Goal: Go to known website

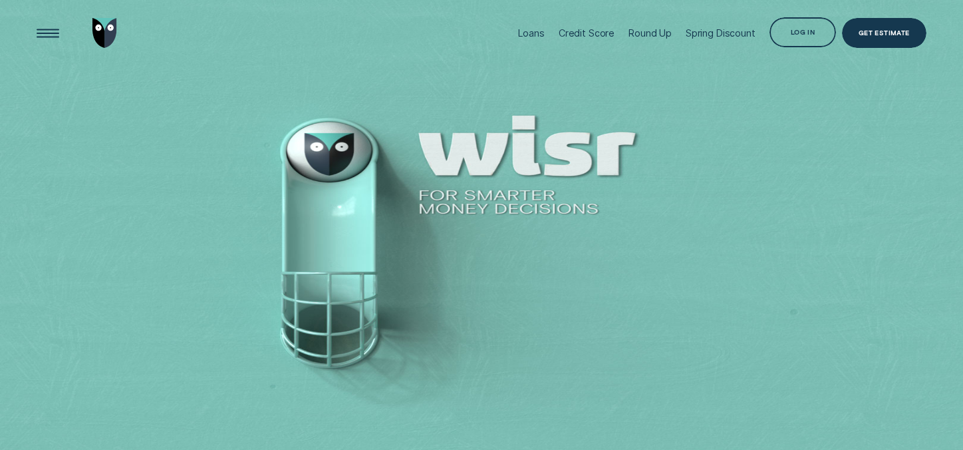
drag, startPoint x: 818, startPoint y: 2, endPoint x: 831, endPoint y: 153, distance: 151.6
click at [831, 154] on div at bounding box center [481, 225] width 963 height 450
click at [817, 42] on div "Log in" at bounding box center [803, 32] width 67 height 30
click at [796, 26] on div "Log in" at bounding box center [803, 32] width 67 height 30
click at [806, 33] on div "Log in" at bounding box center [803, 34] width 24 height 6
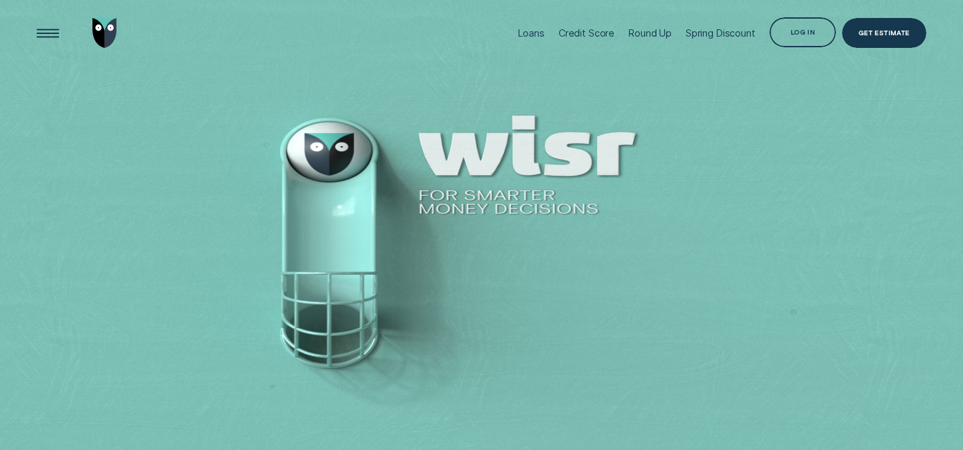
click at [804, 25] on div "Log in" at bounding box center [803, 32] width 67 height 30
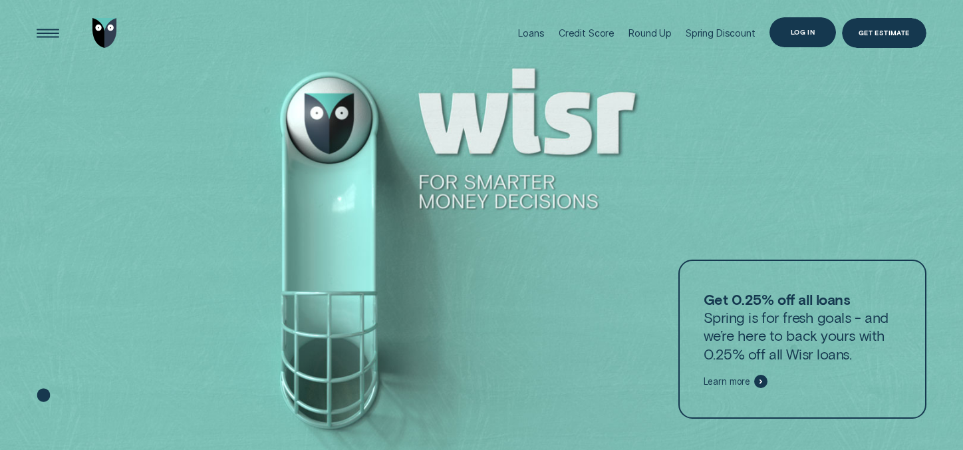
click at [804, 30] on div "Log in" at bounding box center [803, 32] width 24 height 6
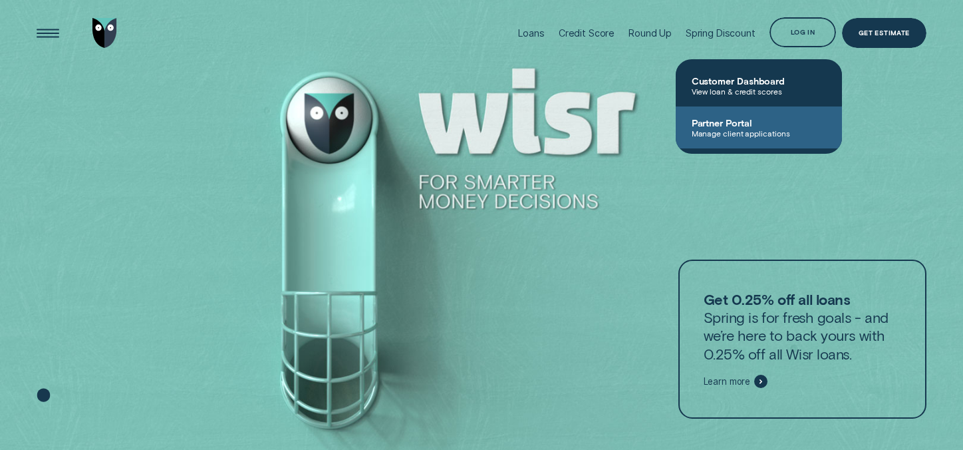
click at [739, 140] on link "Partner Portal Manage client applications" at bounding box center [759, 127] width 166 height 42
